Goal: Transaction & Acquisition: Download file/media

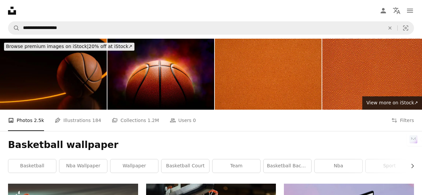
scroll to position [1067, 0]
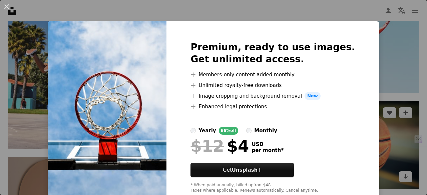
click at [375, 32] on div "An X shape Premium, ready to use images. Get unlimited access. A plus sign Memb…" at bounding box center [213, 97] width 427 height 195
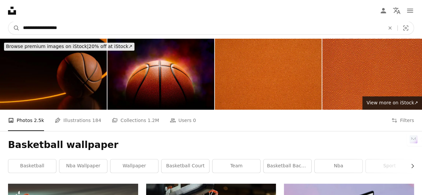
click at [113, 30] on input "**********" at bounding box center [201, 28] width 363 height 13
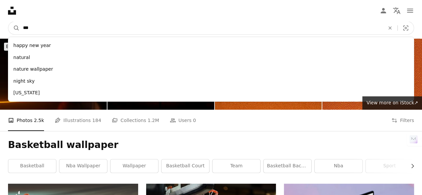
type input "***"
click at [8, 22] on button "A magnifying glass" at bounding box center [13, 28] width 11 height 13
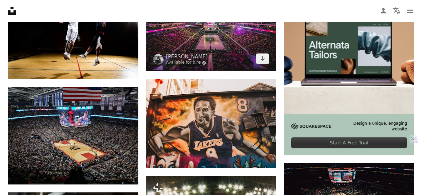
scroll to position [200, 0]
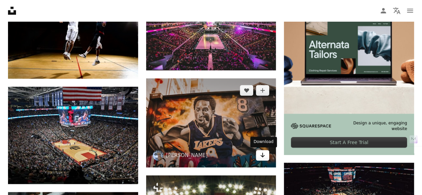
click at [259, 155] on link "Arrow pointing down" at bounding box center [262, 155] width 13 height 11
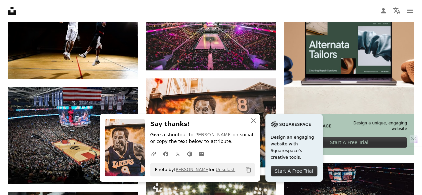
click at [253, 122] on icon "An X shape" at bounding box center [253, 121] width 8 height 8
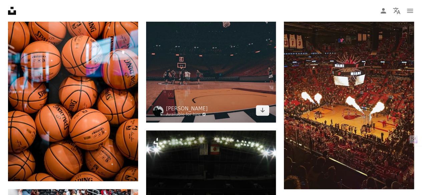
scroll to position [600, 0]
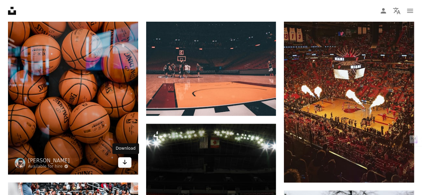
click at [124, 160] on icon "Download" at bounding box center [124, 162] width 4 height 5
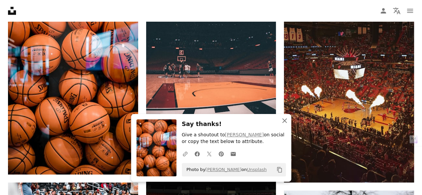
click at [286, 122] on icon "An X shape" at bounding box center [285, 121] width 8 height 8
